Goal: Find specific page/section: Find specific page/section

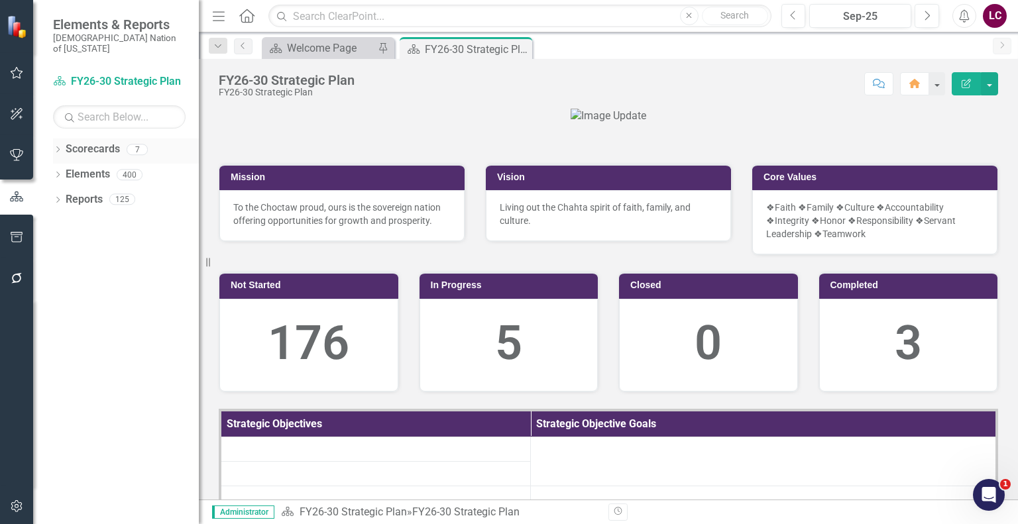
click at [56, 147] on icon "Dropdown" at bounding box center [57, 150] width 9 height 7
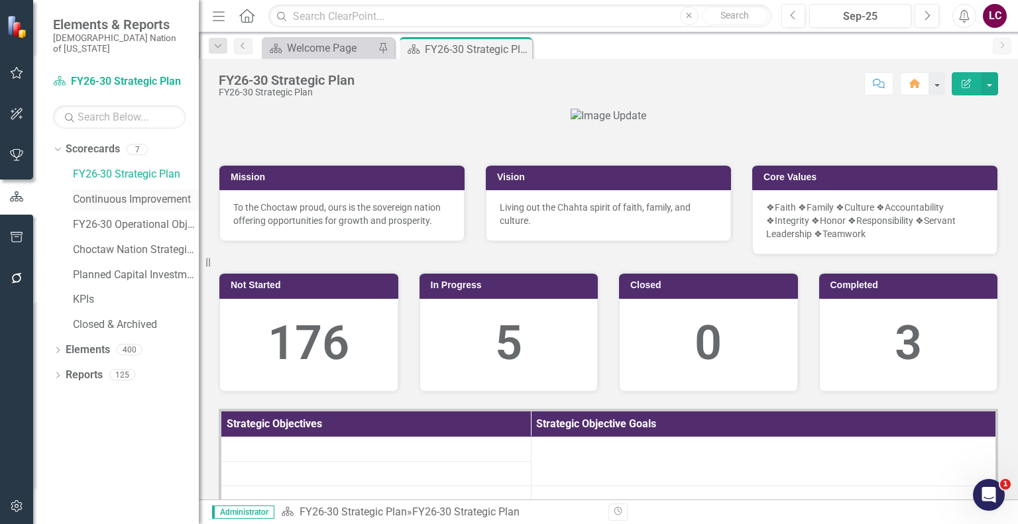
click at [115, 192] on link "Continuous Improvement" at bounding box center [136, 199] width 126 height 15
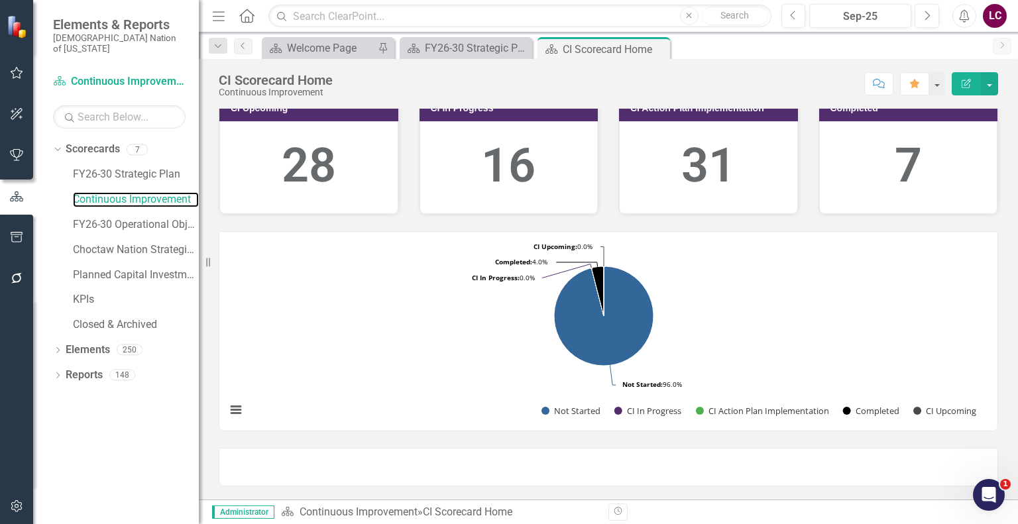
scroll to position [386, 0]
click at [96, 192] on link "Continuous Improvement" at bounding box center [136, 199] width 126 height 15
click at [212, 15] on icon "Menu" at bounding box center [218, 16] width 17 height 14
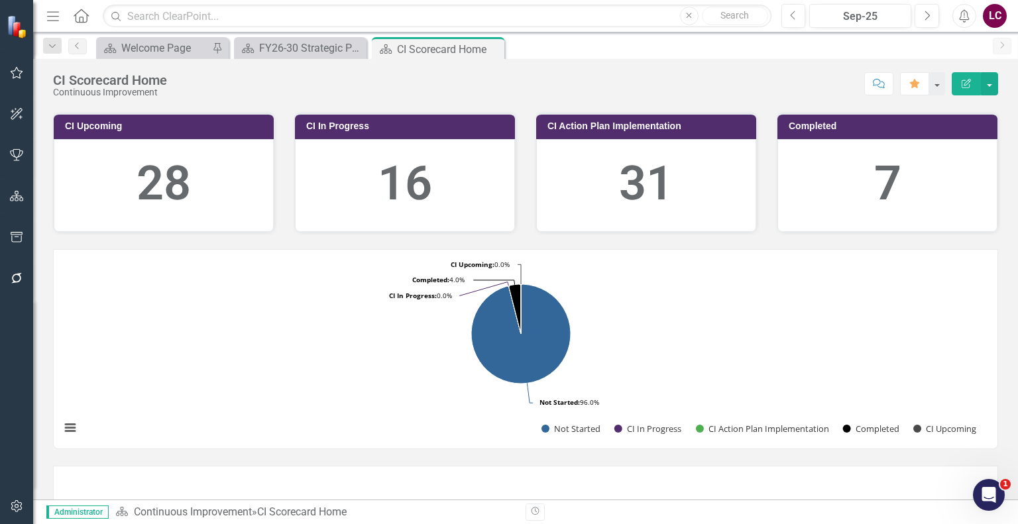
scroll to position [0, 0]
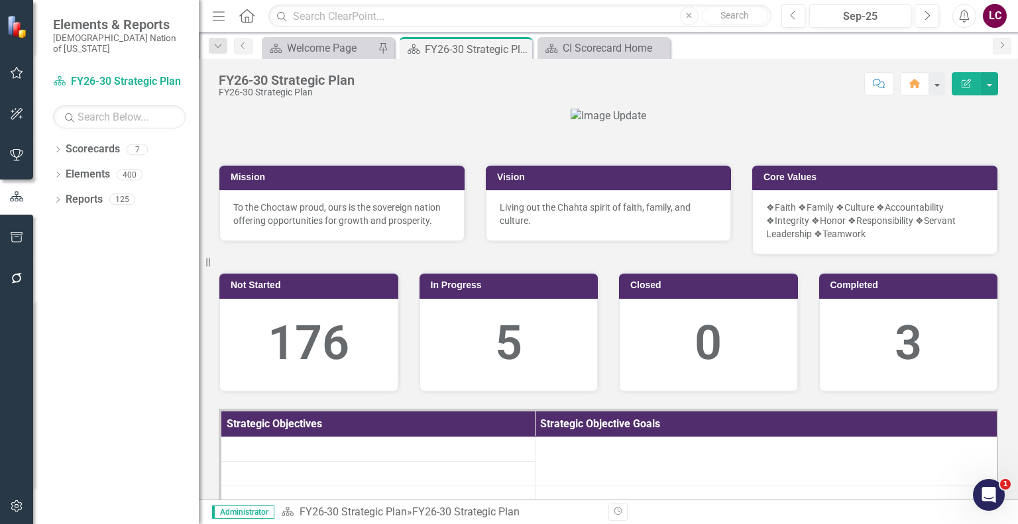
scroll to position [331, 0]
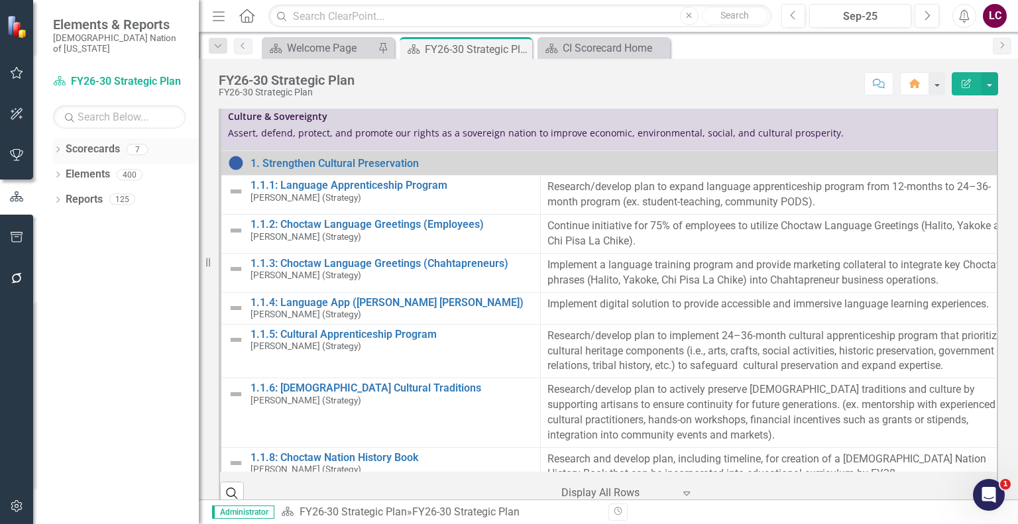
click at [60, 147] on icon "Dropdown" at bounding box center [57, 150] width 9 height 7
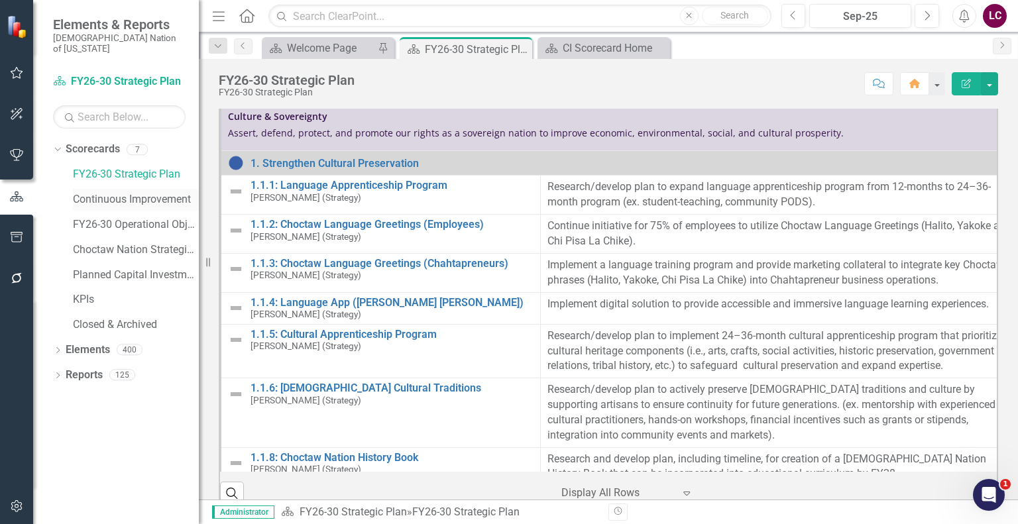
click at [114, 192] on link "Continuous Improvement" at bounding box center [136, 199] width 126 height 15
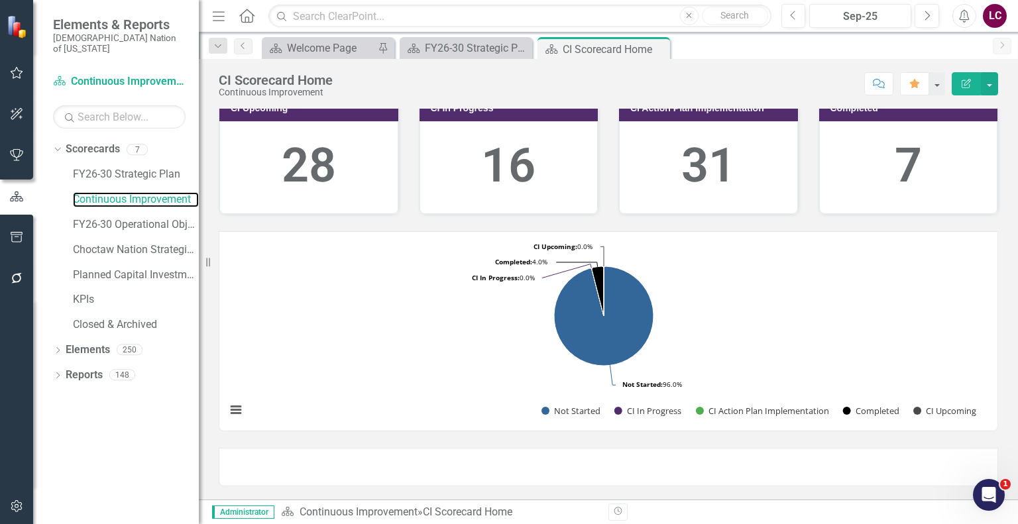
scroll to position [386, 0]
click at [798, 14] on button "Previous" at bounding box center [793, 16] width 25 height 24
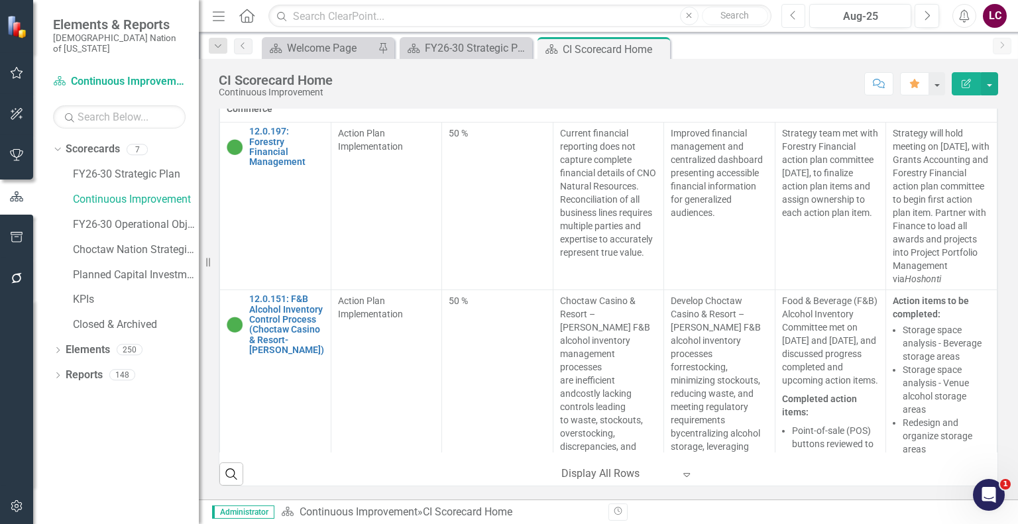
scroll to position [774, 0]
click at [680, 474] on icon "Expand" at bounding box center [686, 474] width 13 height 11
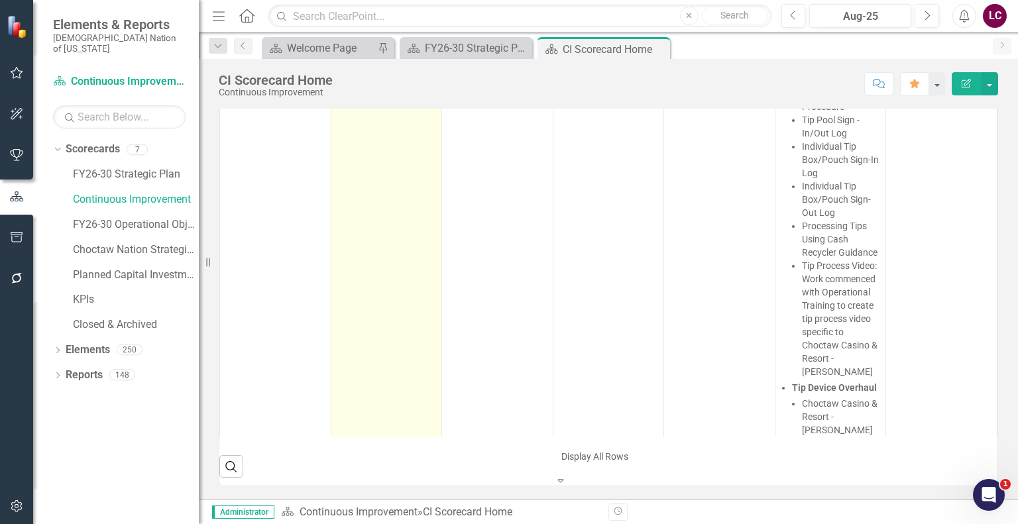
scroll to position [2651, 0]
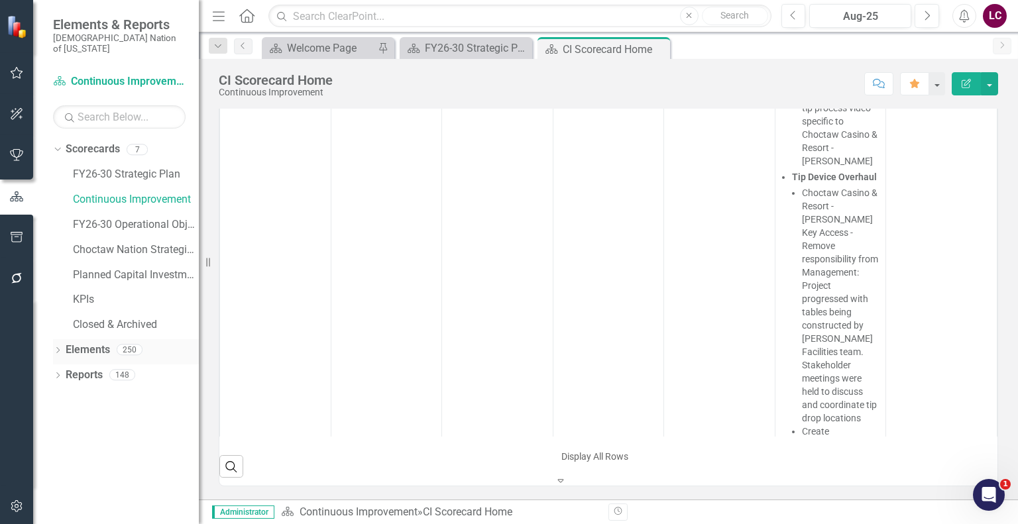
click at [97, 343] on link "Elements" at bounding box center [88, 350] width 44 height 15
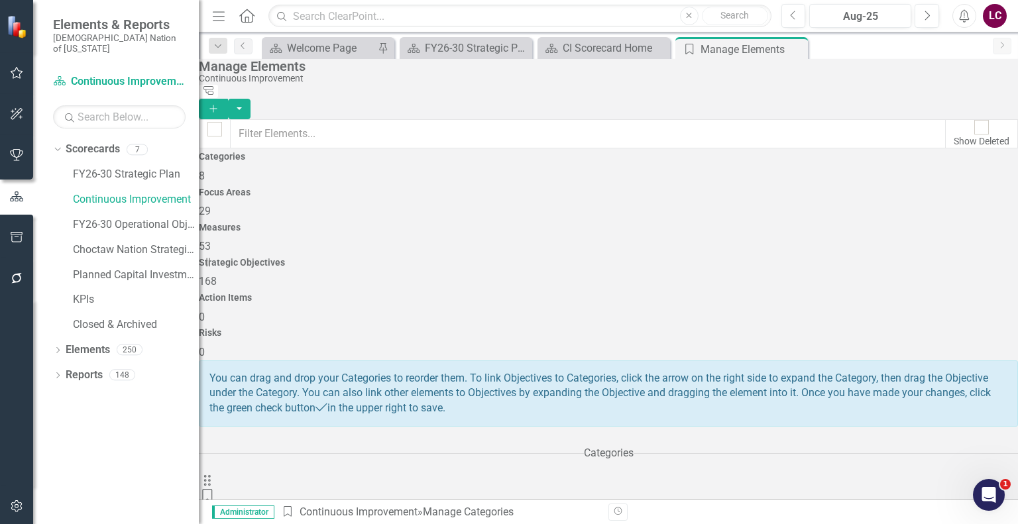
click at [217, 275] on span "168" at bounding box center [208, 281] width 18 height 13
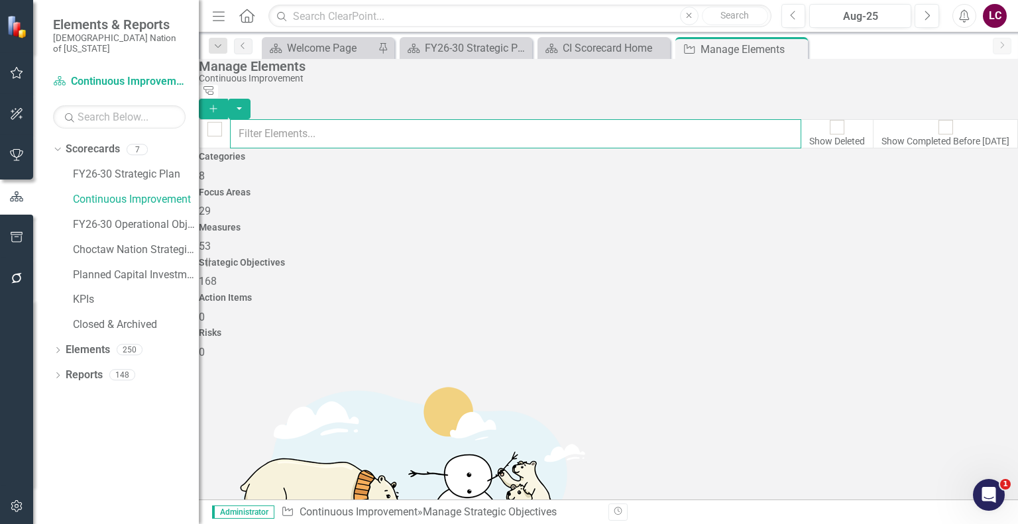
click at [360, 125] on input "text" at bounding box center [515, 133] width 571 height 29
type input "bene"
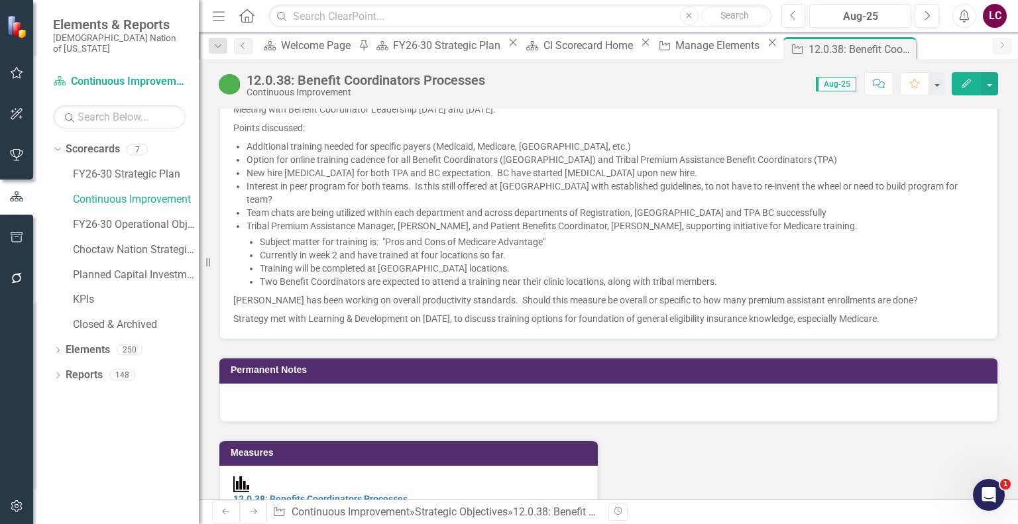
scroll to position [1723, 0]
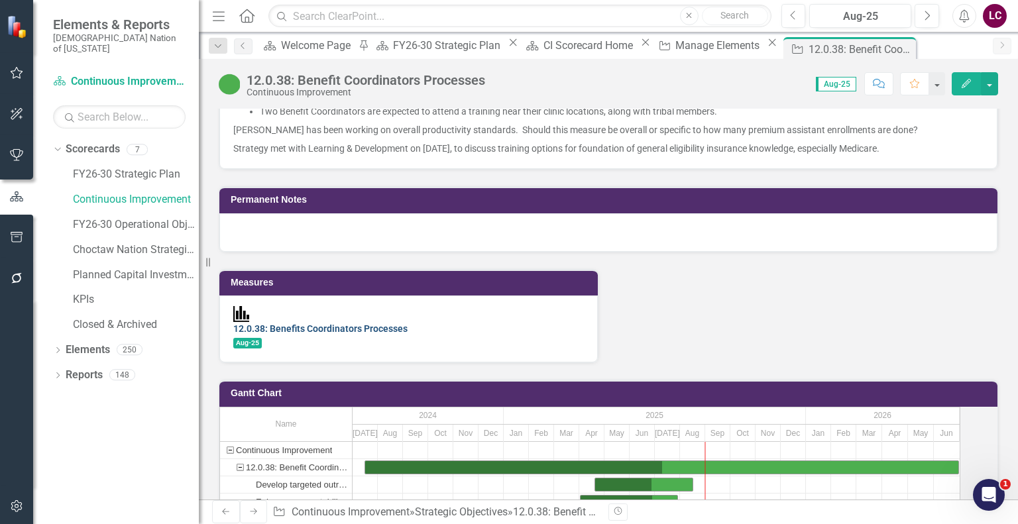
click at [358, 323] on link "12.0.38: Benefits Coordinators Processes" at bounding box center [320, 328] width 174 height 11
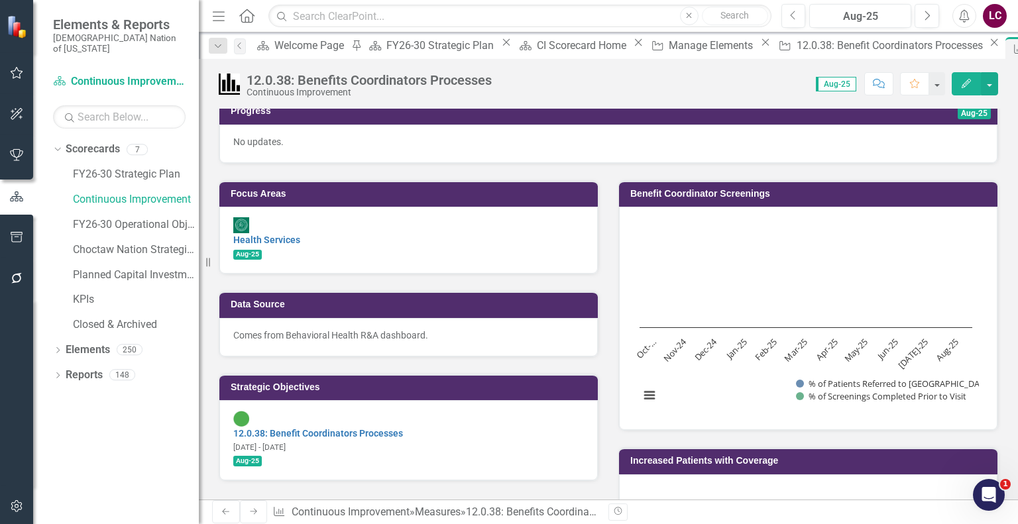
scroll to position [265, 0]
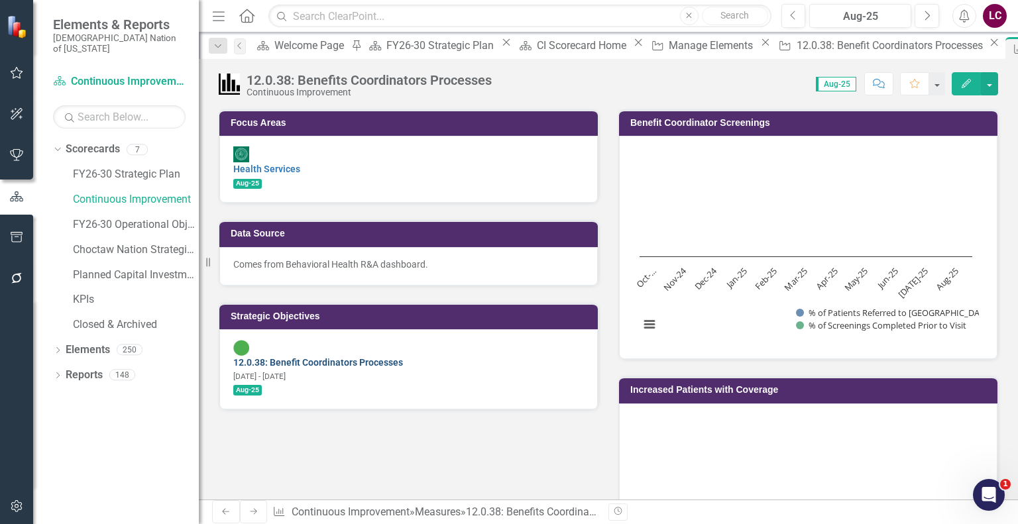
click at [321, 357] on link "12.0.38: Benefit Coordinators Processes" at bounding box center [318, 362] width 170 height 11
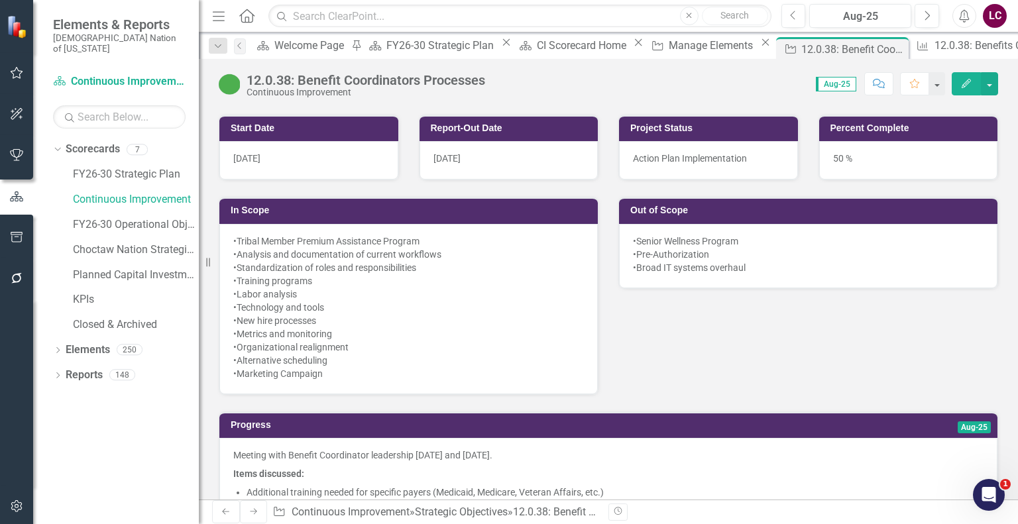
scroll to position [663, 0]
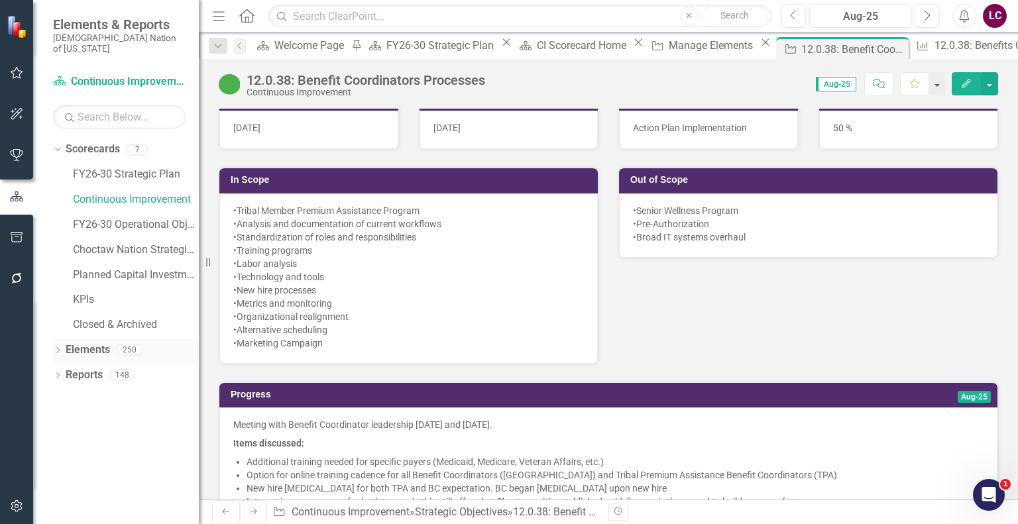
click at [90, 343] on link "Elements" at bounding box center [88, 350] width 44 height 15
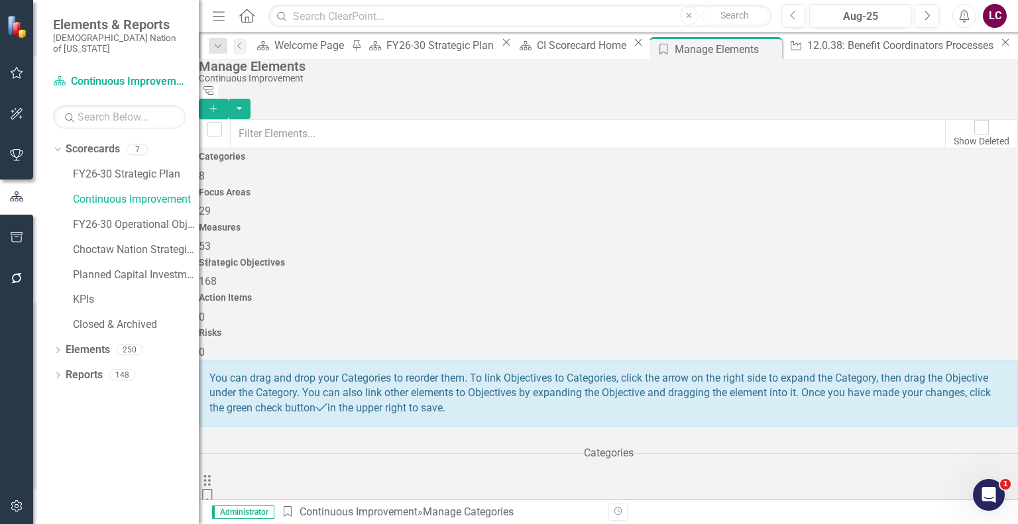
click at [217, 275] on span "168" at bounding box center [208, 281] width 18 height 13
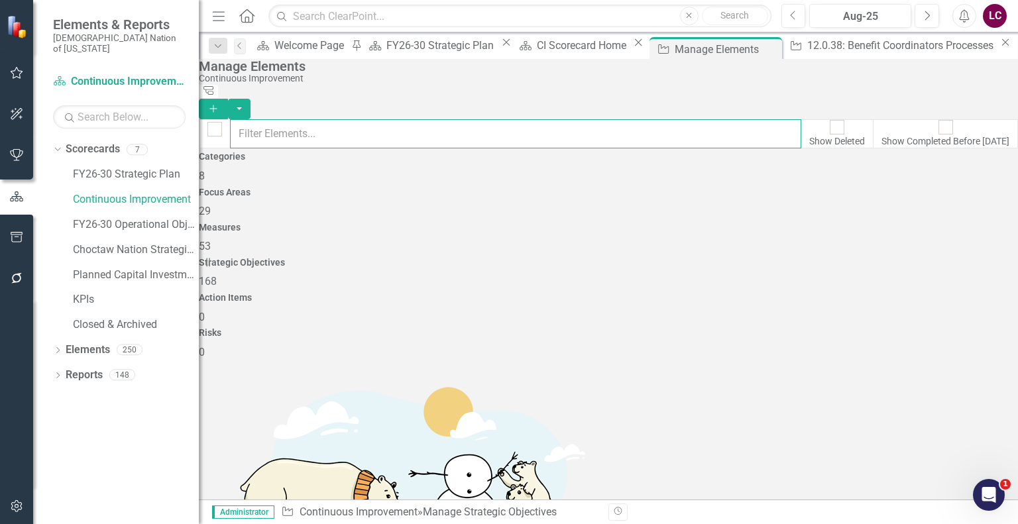
click at [628, 131] on input "text" at bounding box center [515, 133] width 571 height 29
type input "regis"
